Goal: Information Seeking & Learning: Learn about a topic

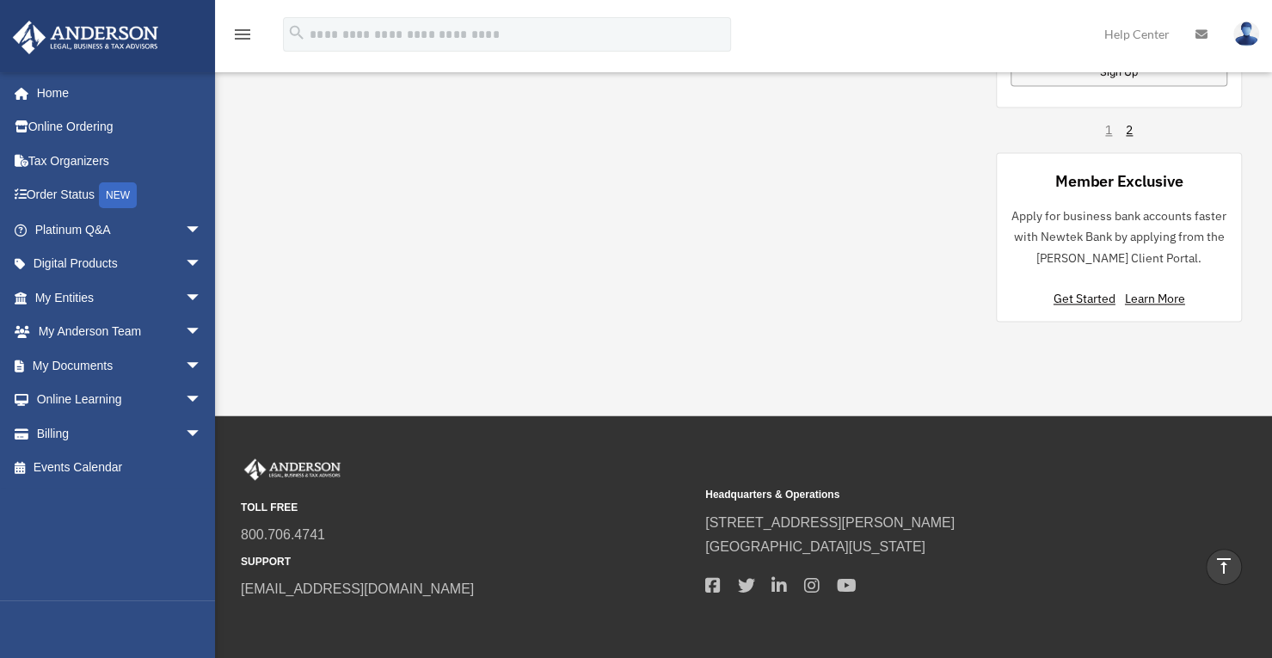
scroll to position [1406, 0]
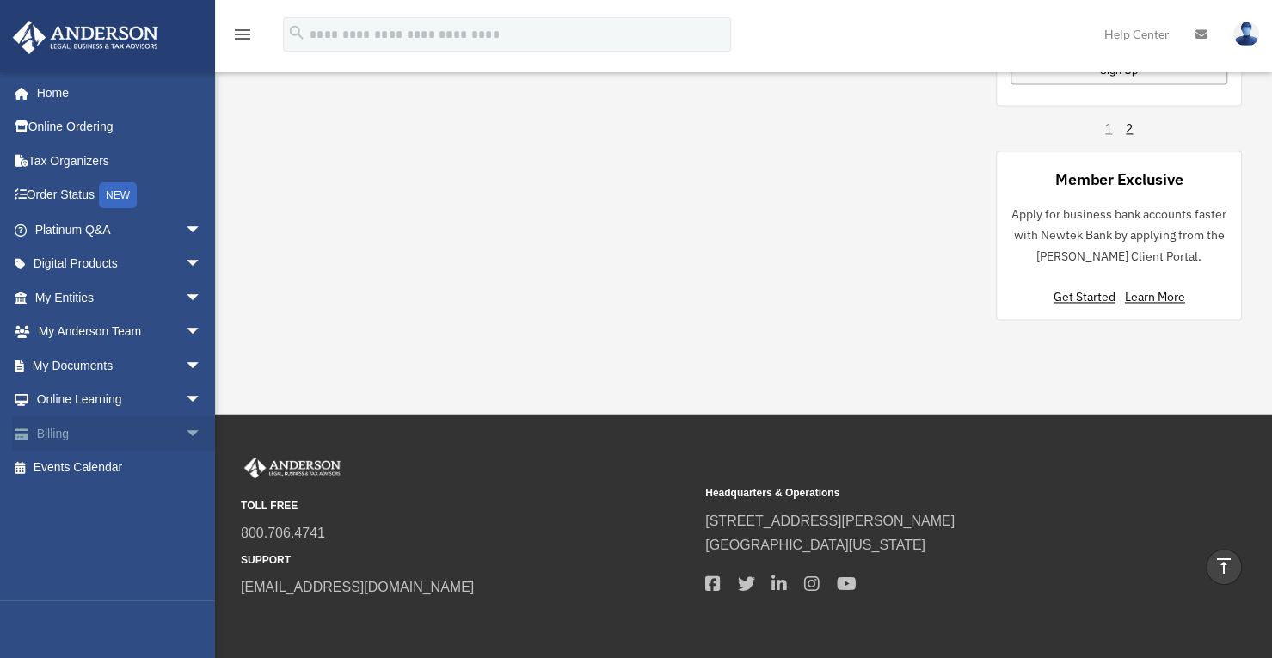
click at [185, 434] on span "arrow_drop_down" at bounding box center [202, 433] width 34 height 35
click at [117, 527] on link "Manage Payments" at bounding box center [126, 536] width 204 height 34
click at [122, 532] on link "Manage Payments" at bounding box center [126, 536] width 204 height 34
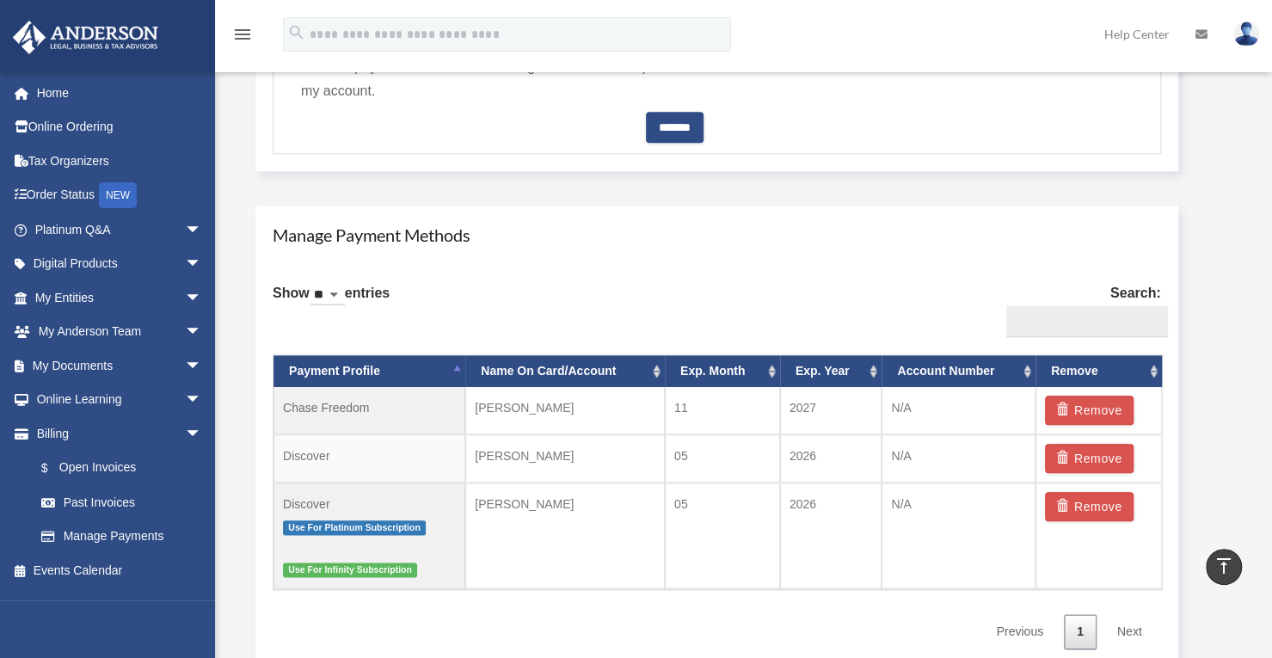
scroll to position [957, 0]
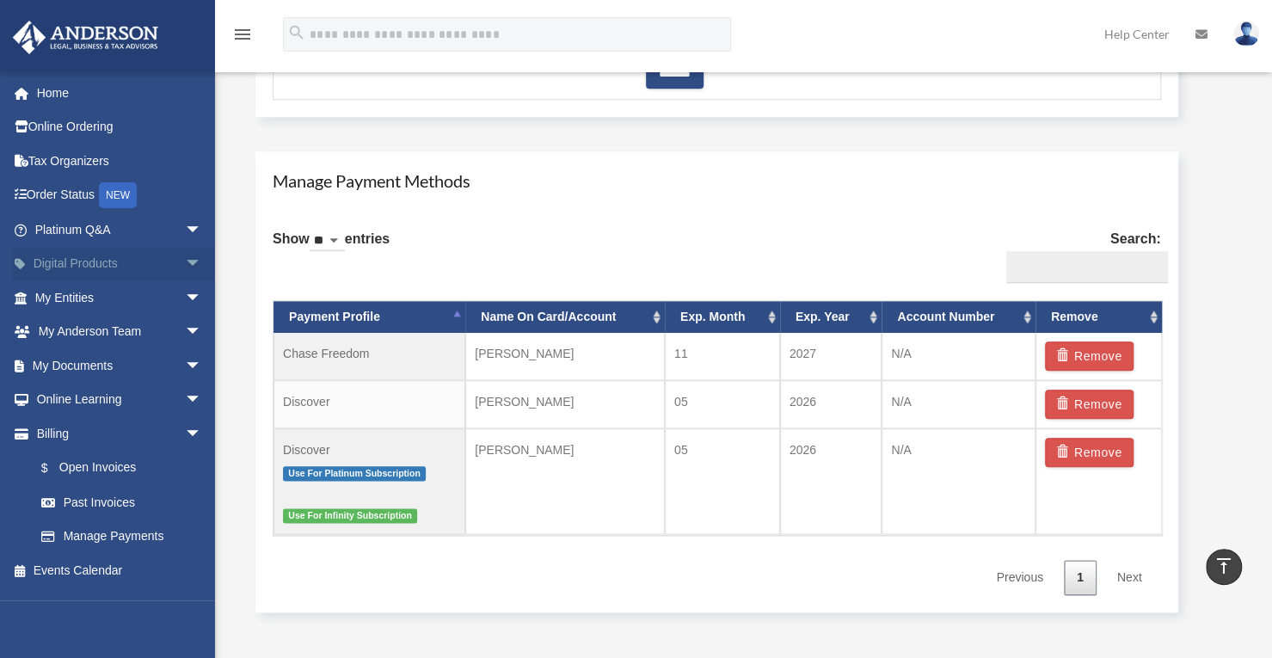
click at [185, 266] on span "arrow_drop_down" at bounding box center [202, 264] width 34 height 35
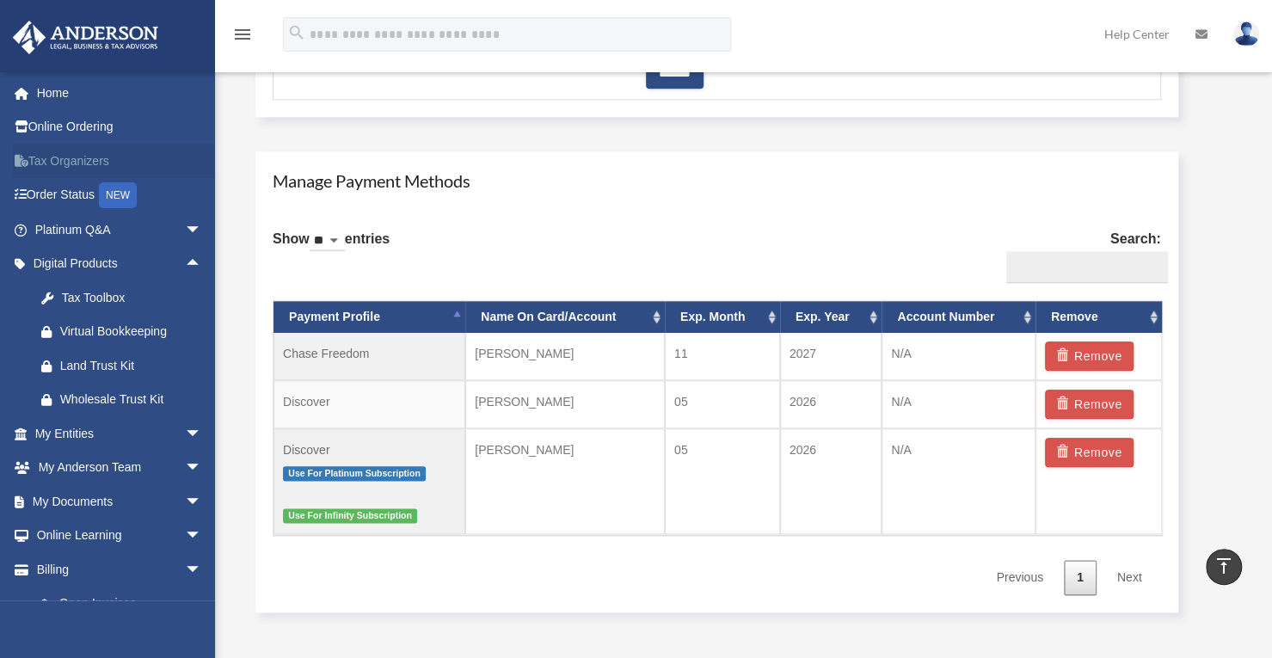
click at [103, 161] on link "Tax Organizers" at bounding box center [120, 161] width 216 height 34
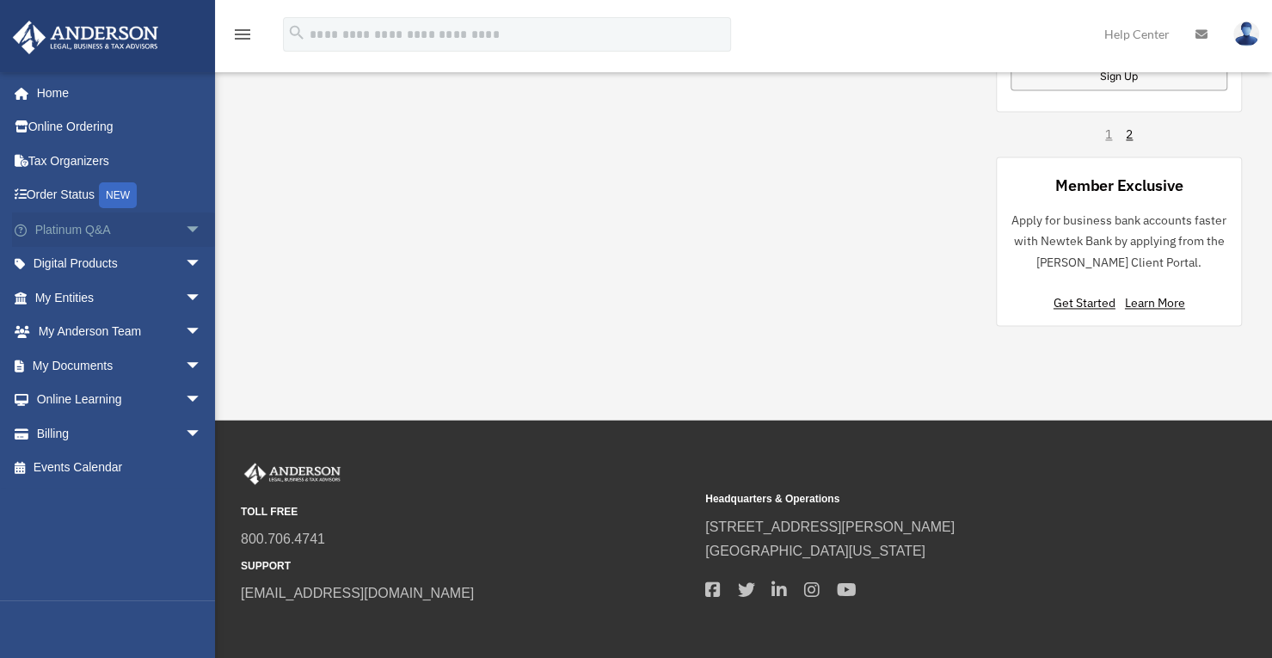
scroll to position [1403, 0]
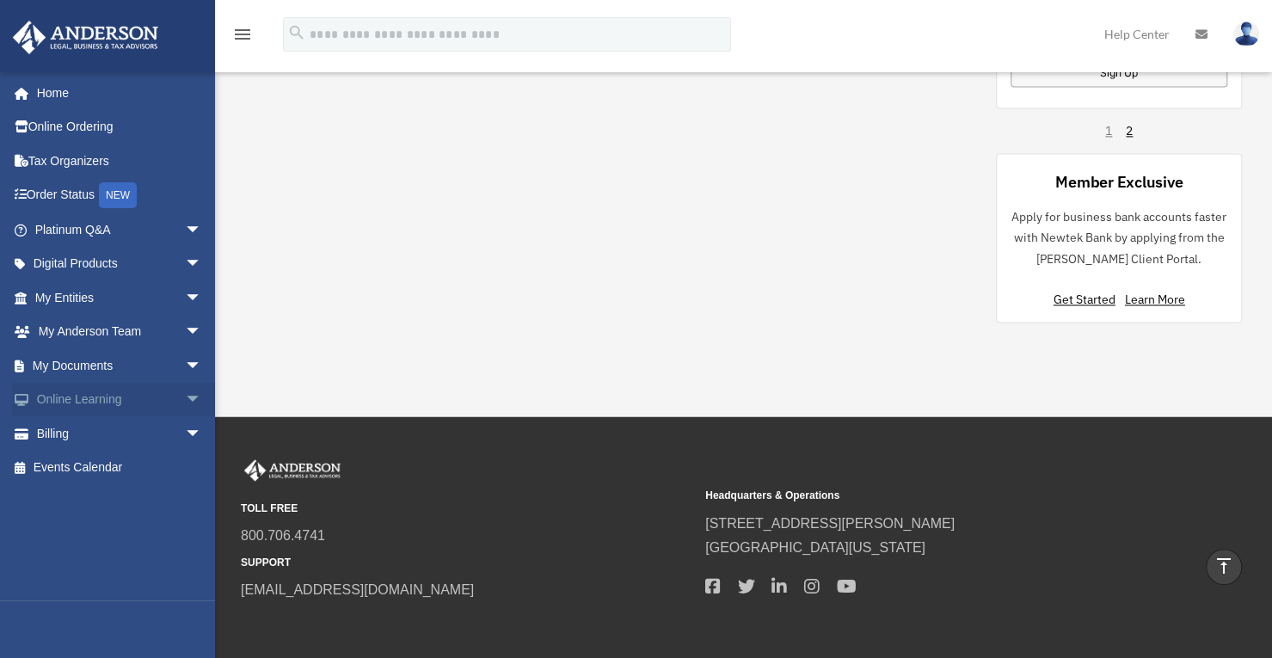
click at [115, 401] on link "Online Learning arrow_drop_down" at bounding box center [120, 400] width 216 height 34
click at [185, 399] on span "arrow_drop_down" at bounding box center [202, 400] width 34 height 35
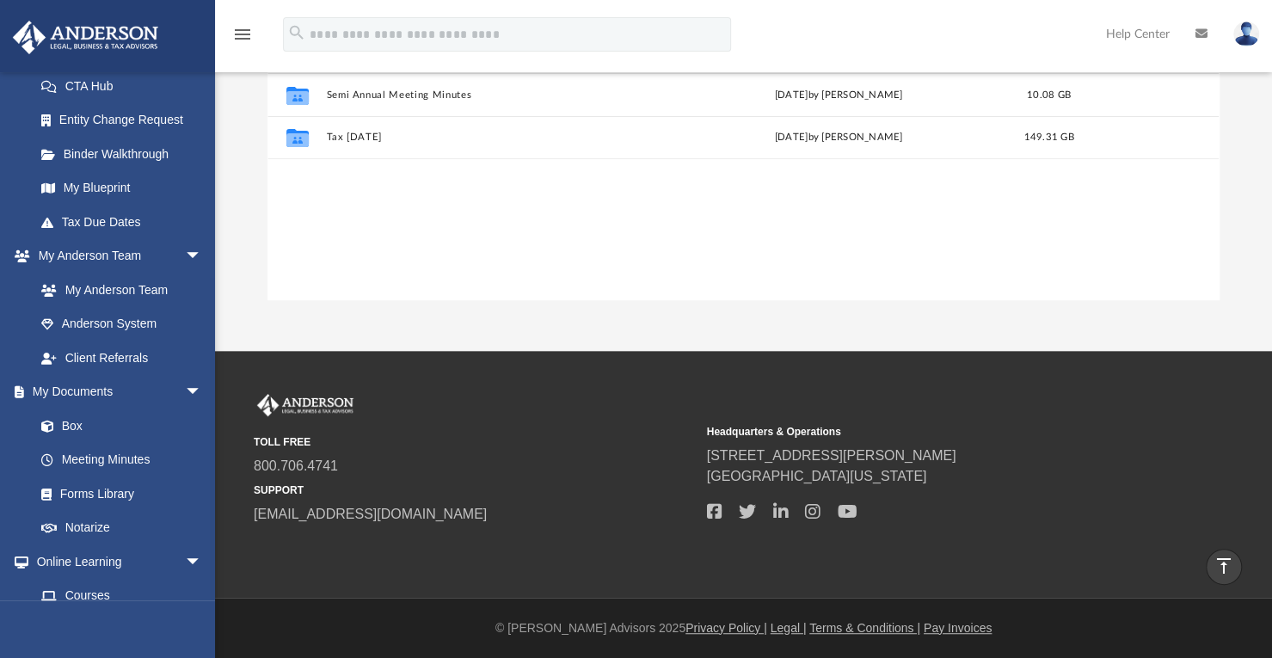
scroll to position [431, 0]
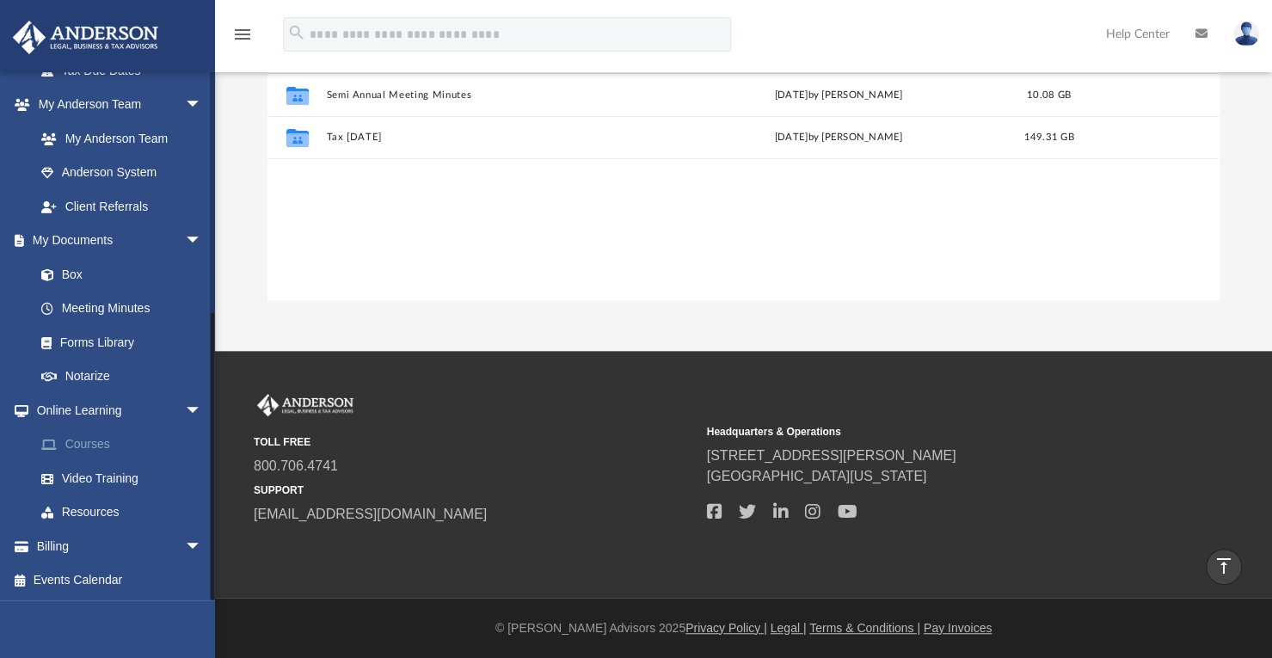
click at [88, 439] on link "Courses" at bounding box center [126, 444] width 204 height 34
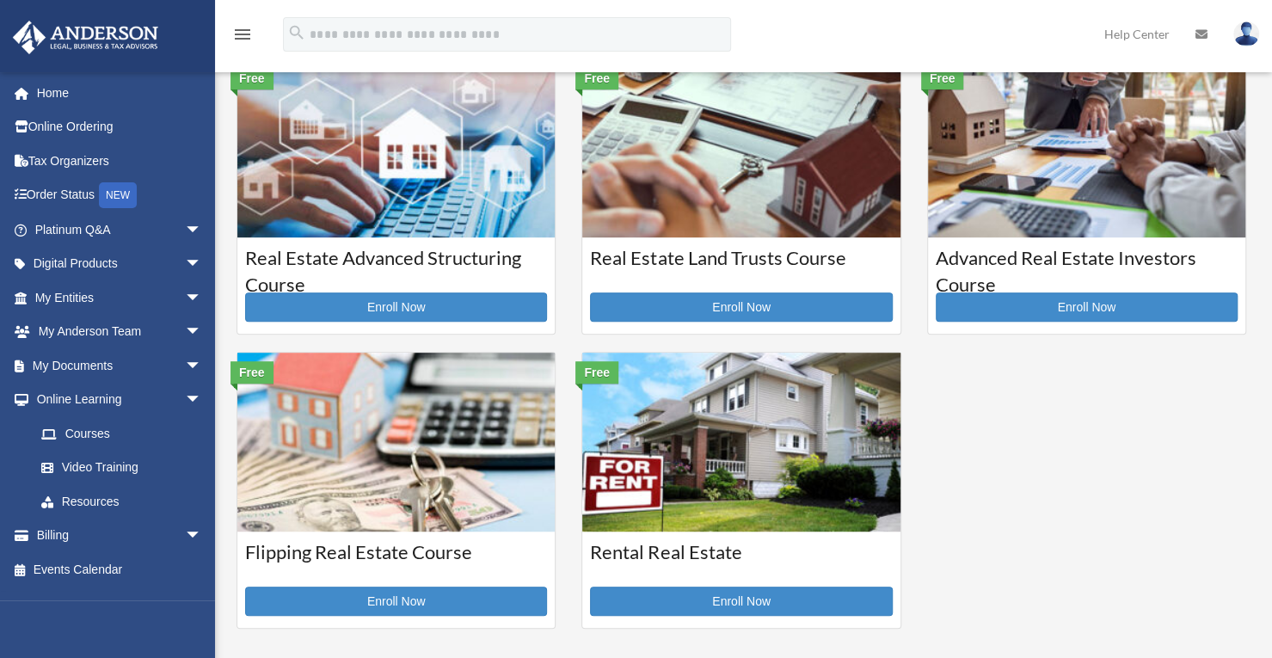
scroll to position [371, 0]
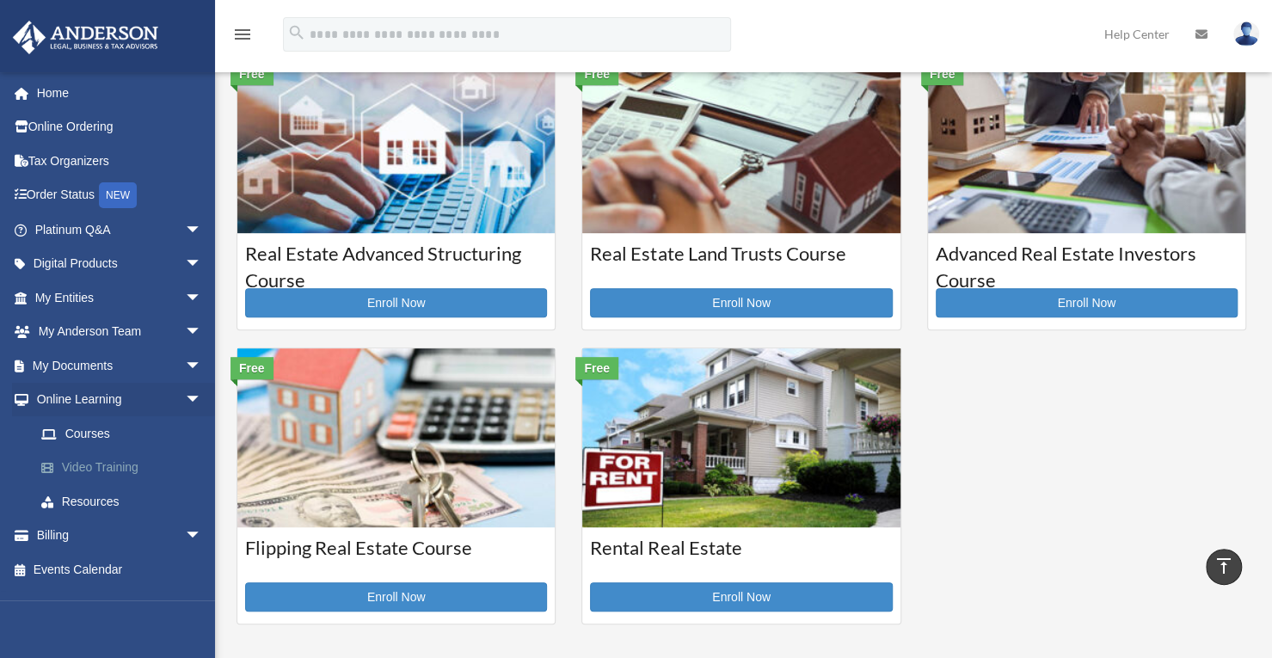
click at [104, 469] on link "Video Training" at bounding box center [126, 468] width 204 height 34
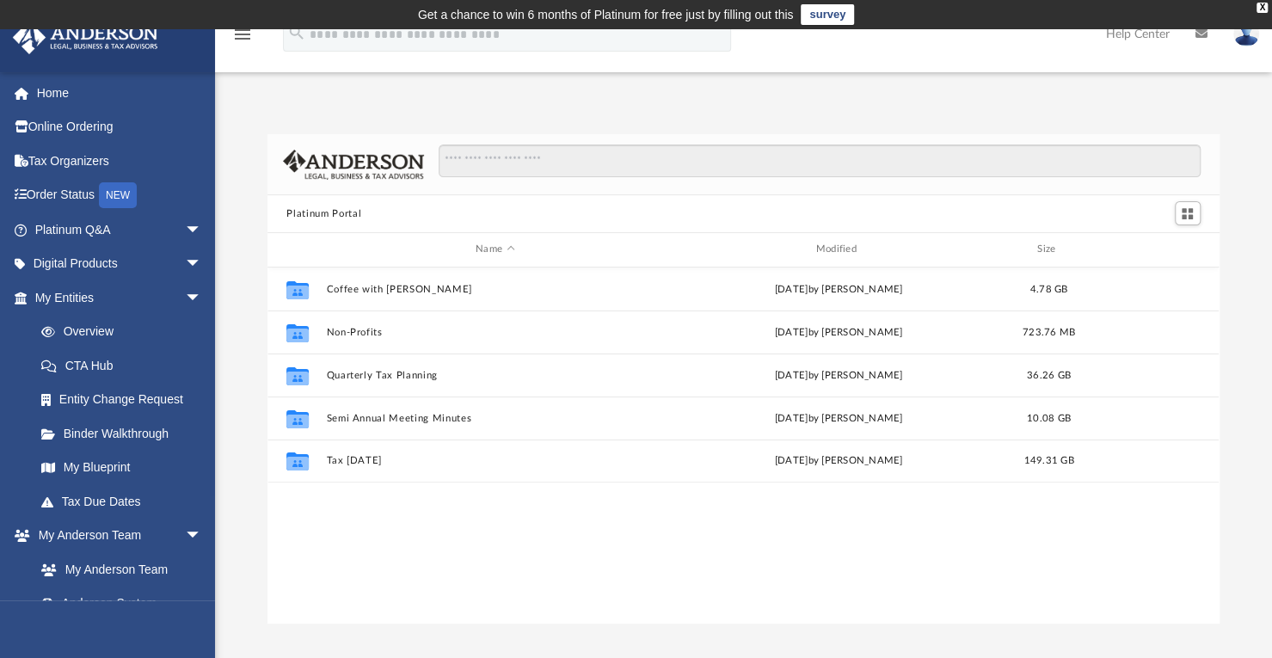
scroll to position [377, 937]
click at [112, 496] on link "Tax Due Dates" at bounding box center [126, 501] width 204 height 34
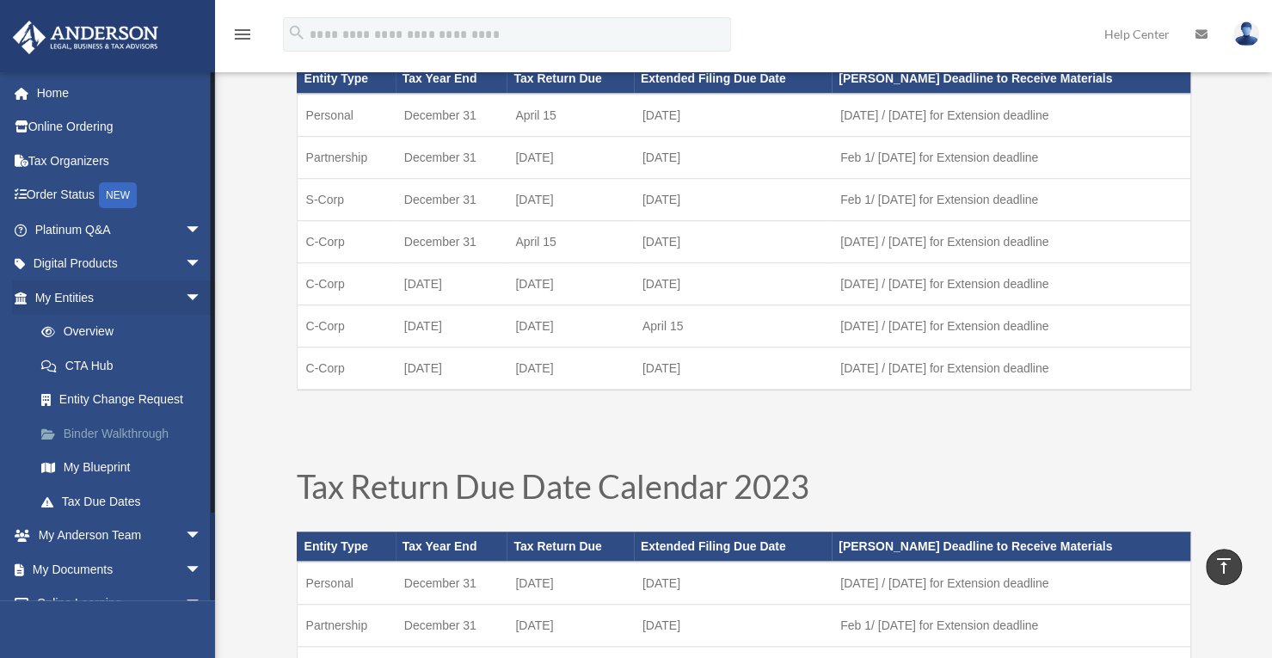
scroll to position [91, 0]
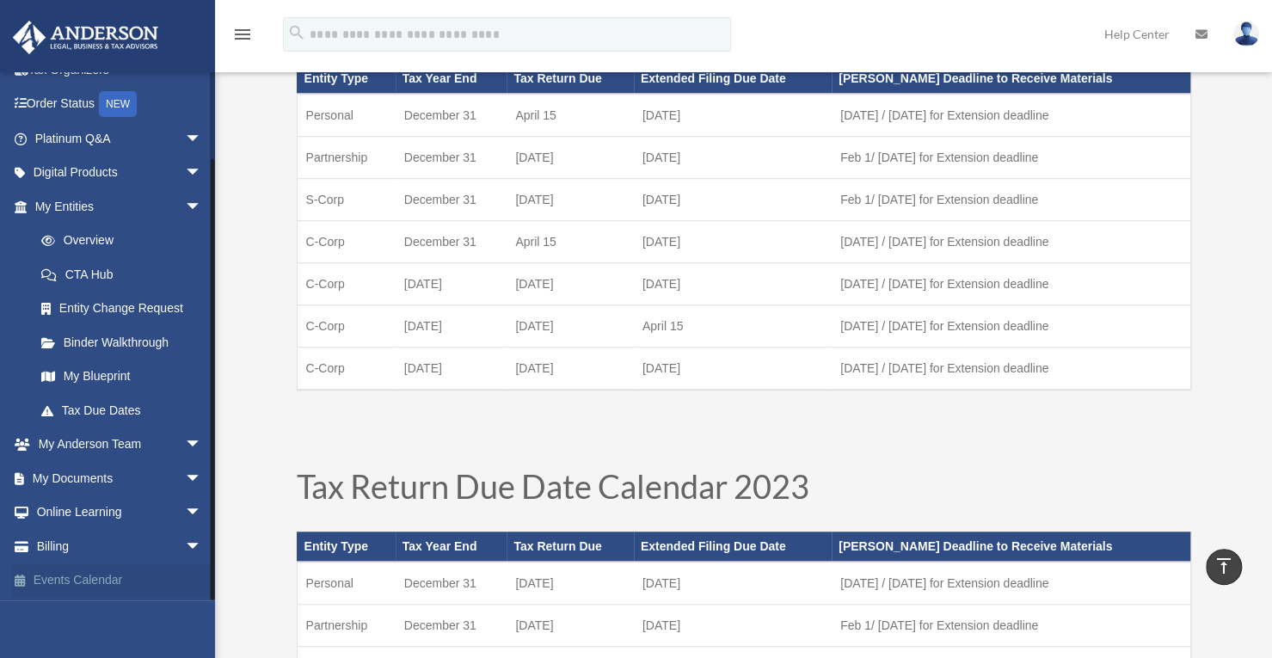
click at [107, 576] on link "Events Calendar" at bounding box center [120, 580] width 216 height 34
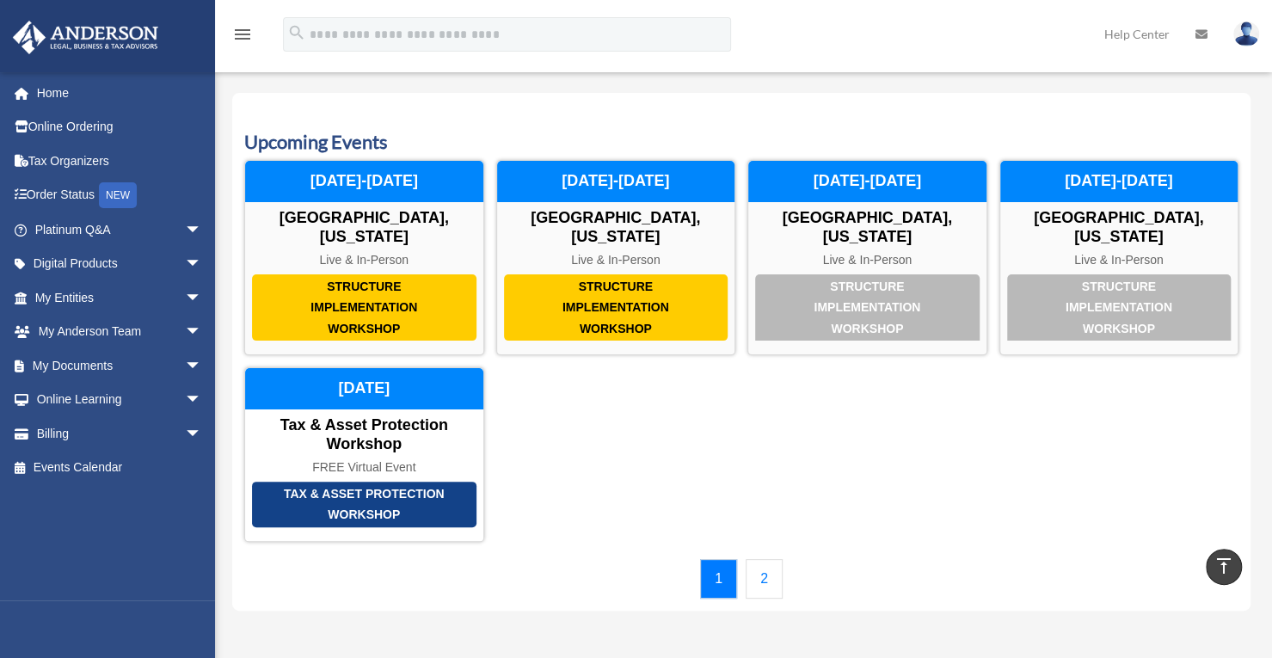
scroll to position [19, 0]
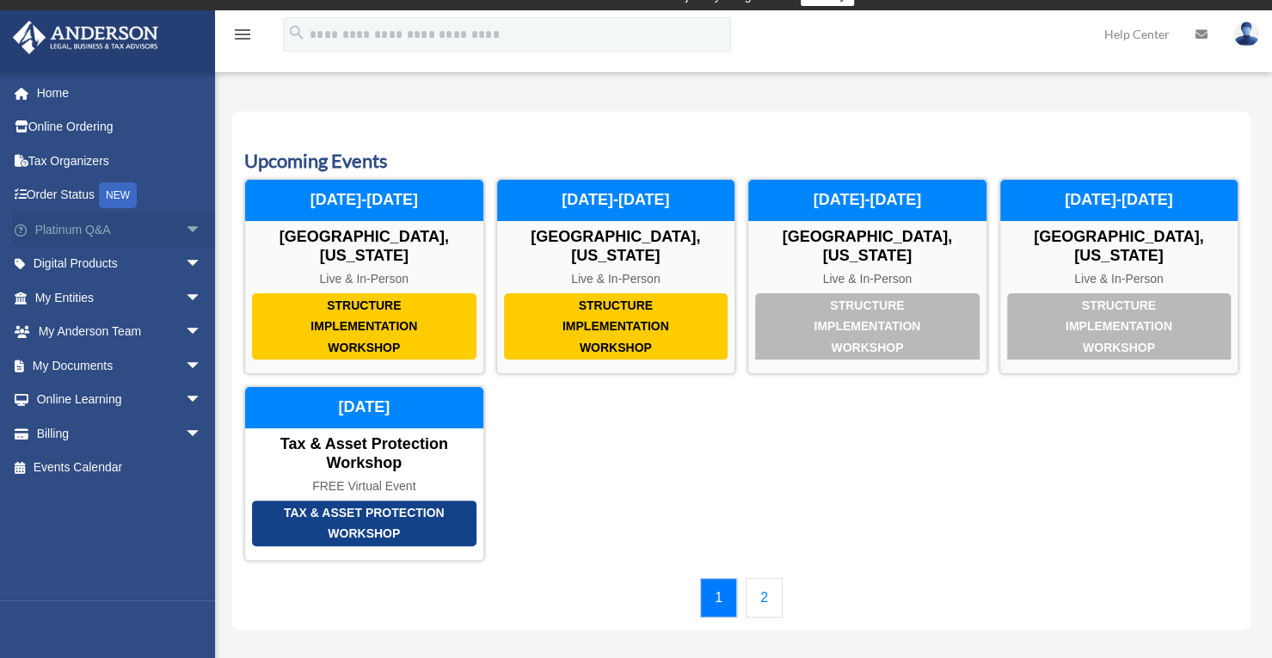
click at [185, 226] on span "arrow_drop_down" at bounding box center [202, 229] width 34 height 35
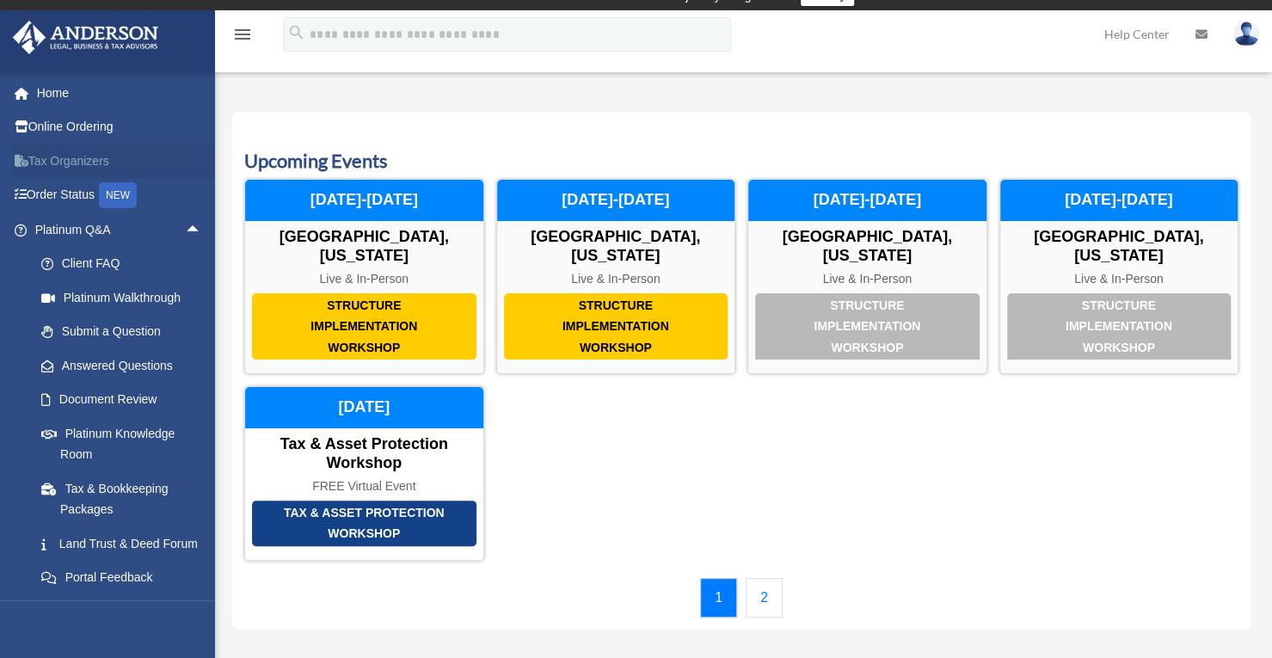
click at [103, 159] on link "Tax Organizers" at bounding box center [120, 161] width 216 height 34
click at [762, 578] on link "2" at bounding box center [763, 598] width 37 height 40
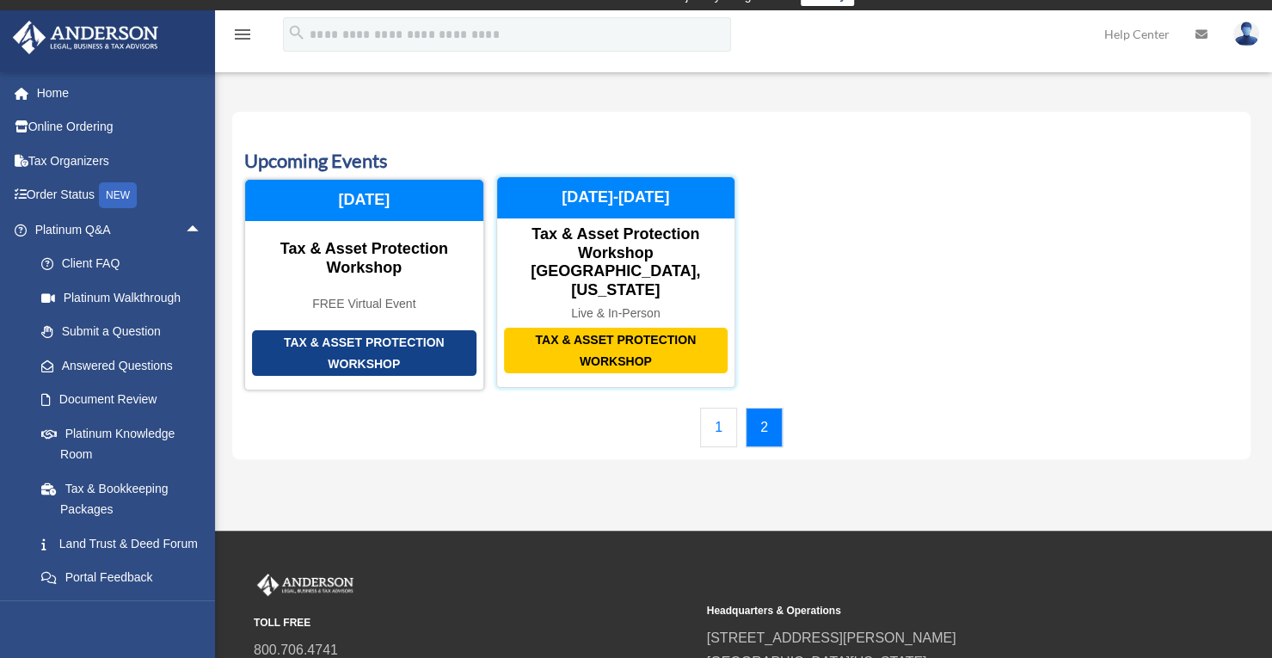
click at [626, 328] on div "Tax & Asset Protection Workshop" at bounding box center [616, 351] width 224 height 46
